Goal: Task Accomplishment & Management: Manage account settings

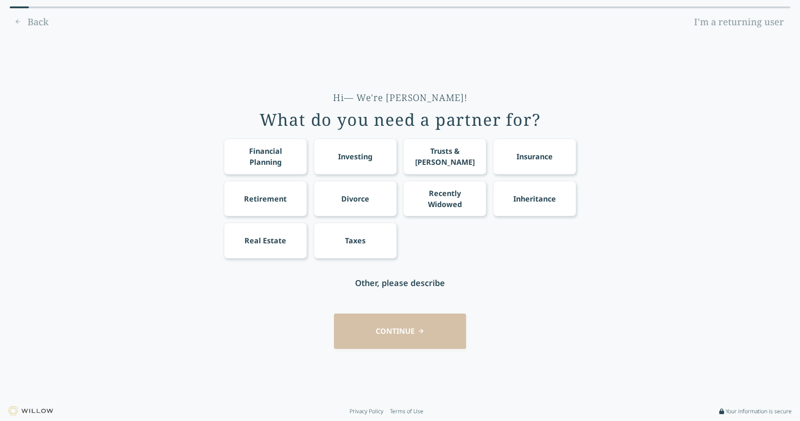
click at [256, 162] on div "Financial Planning" at bounding box center [266, 156] width 66 height 22
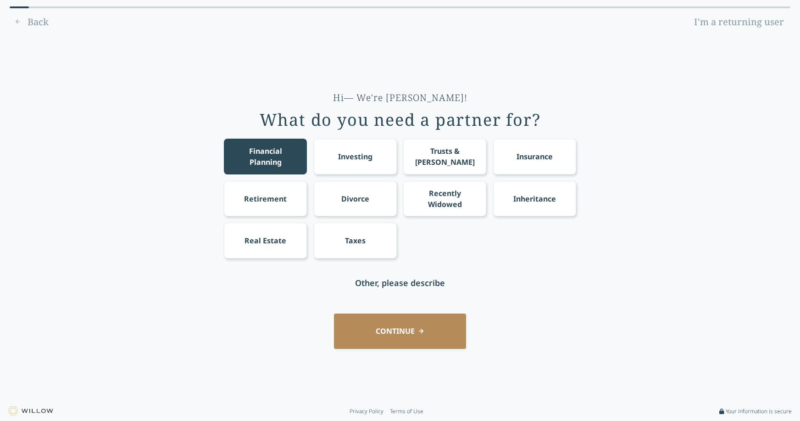
click at [359, 157] on div "Investing" at bounding box center [355, 156] width 34 height 11
click at [399, 337] on button "CONTINUE" at bounding box center [400, 330] width 132 height 35
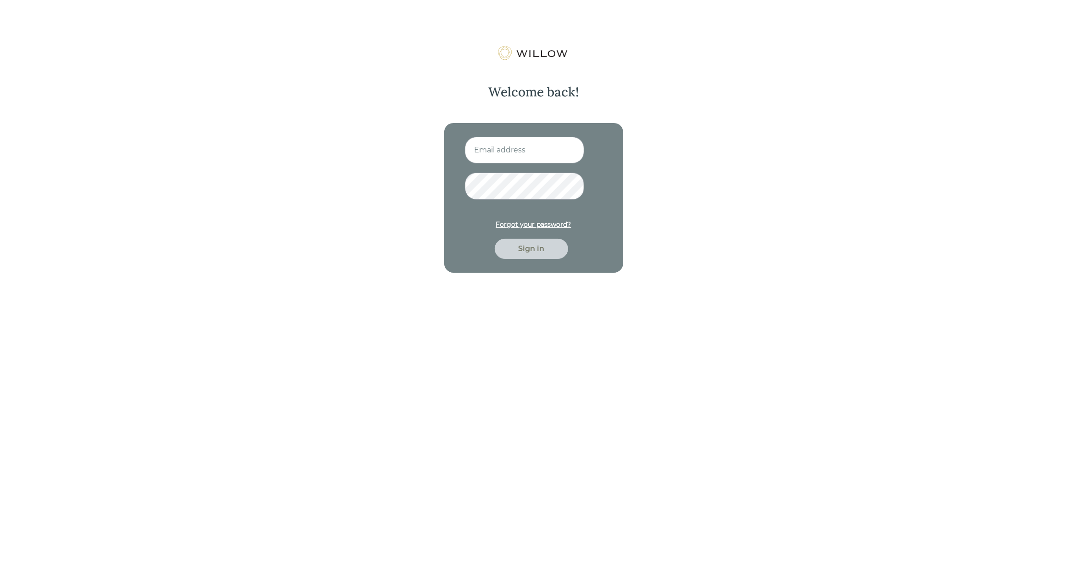
click at [494, 152] on input at bounding box center [524, 150] width 119 height 27
type input "nitya.kowtha@gmail.com"
click at [495, 239] on button "Sign in" at bounding box center [531, 249] width 73 height 20
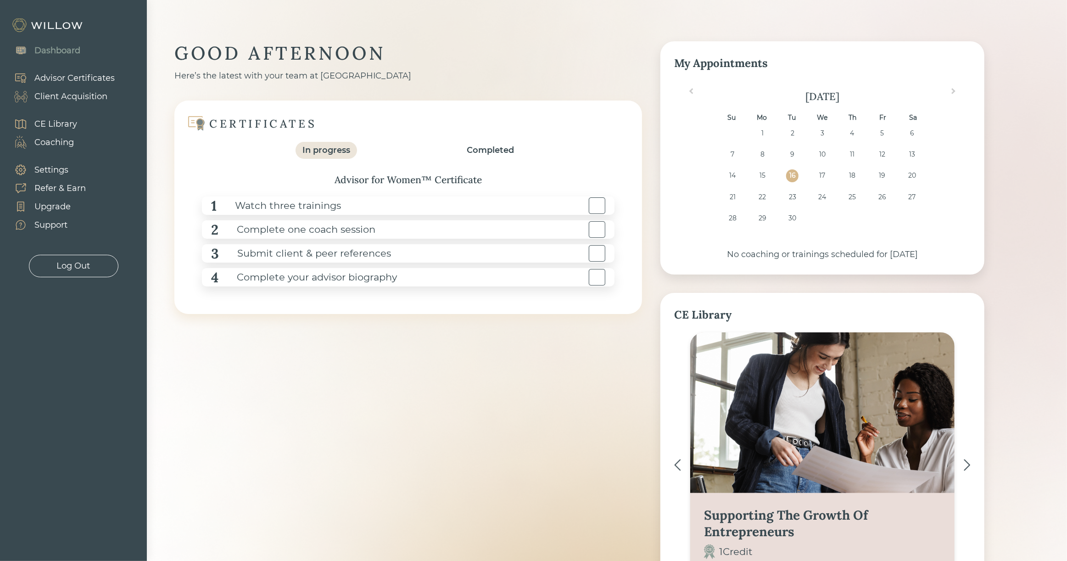
click at [70, 98] on div "Client Acquisition" at bounding box center [70, 96] width 73 height 12
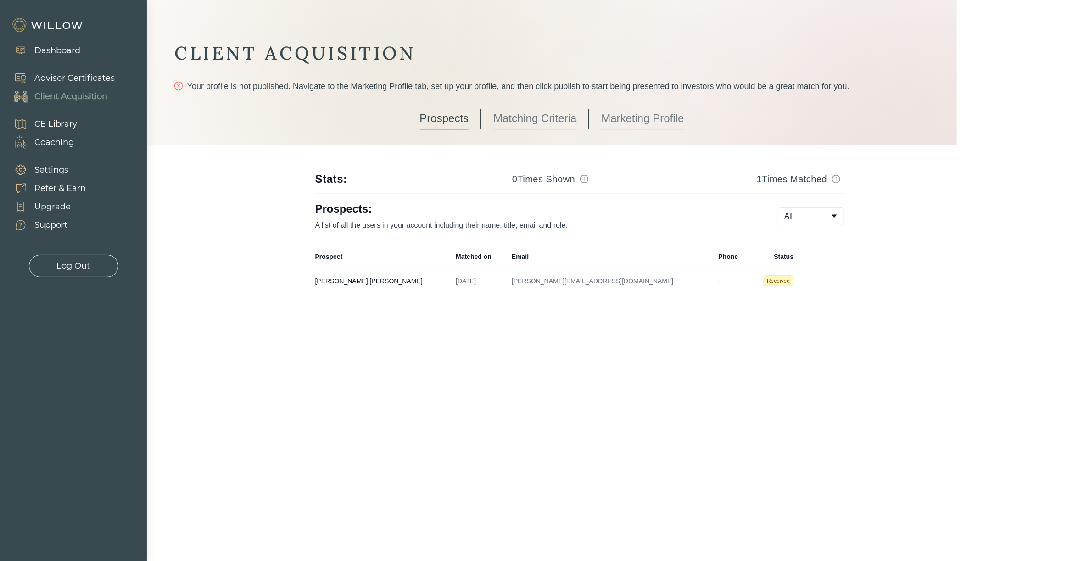
click at [526, 123] on link "Matching Criteria" at bounding box center [534, 118] width 83 height 23
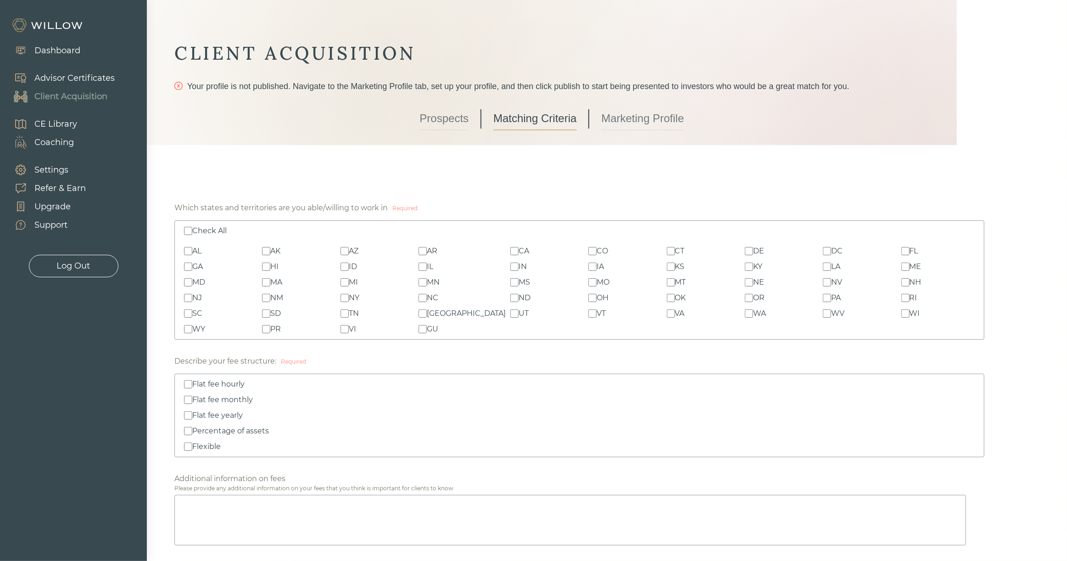
click at [651, 123] on link "Marketing Profile" at bounding box center [642, 118] width 83 height 23
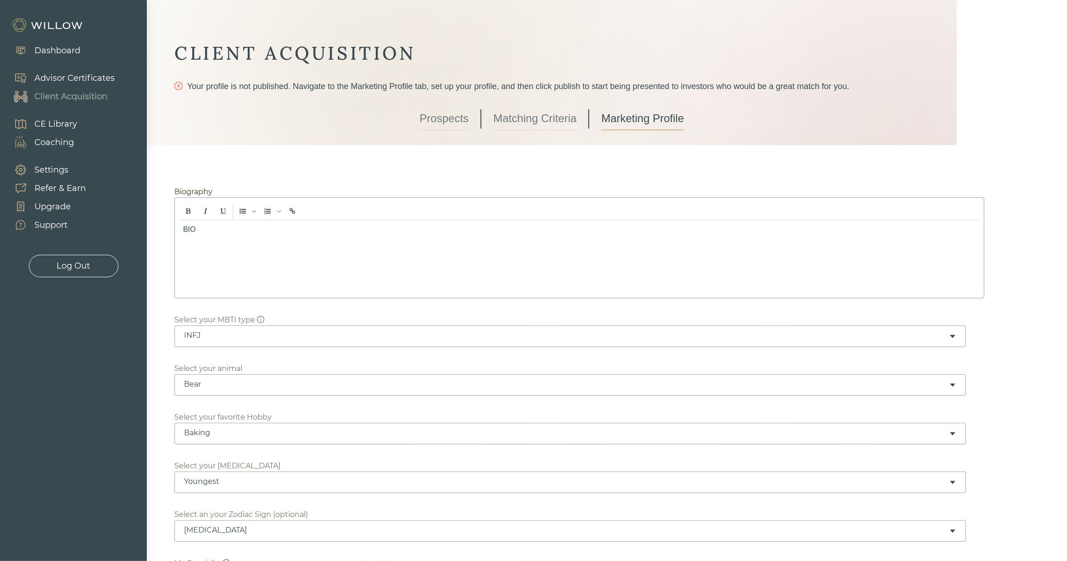
click at [552, 120] on link "Matching Criteria" at bounding box center [534, 118] width 83 height 23
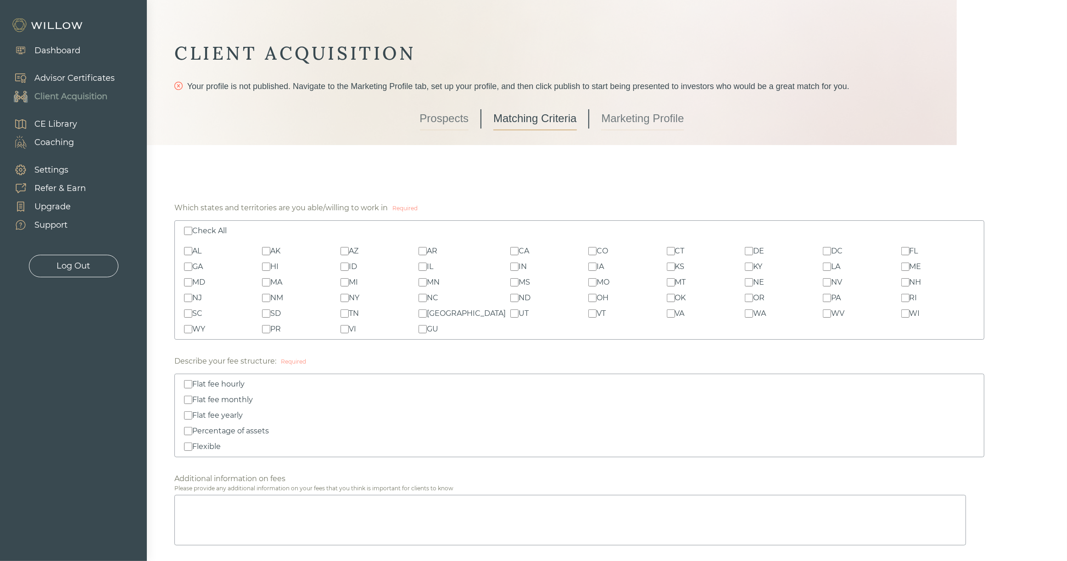
click at [629, 124] on link "Marketing Profile" at bounding box center [642, 118] width 83 height 23
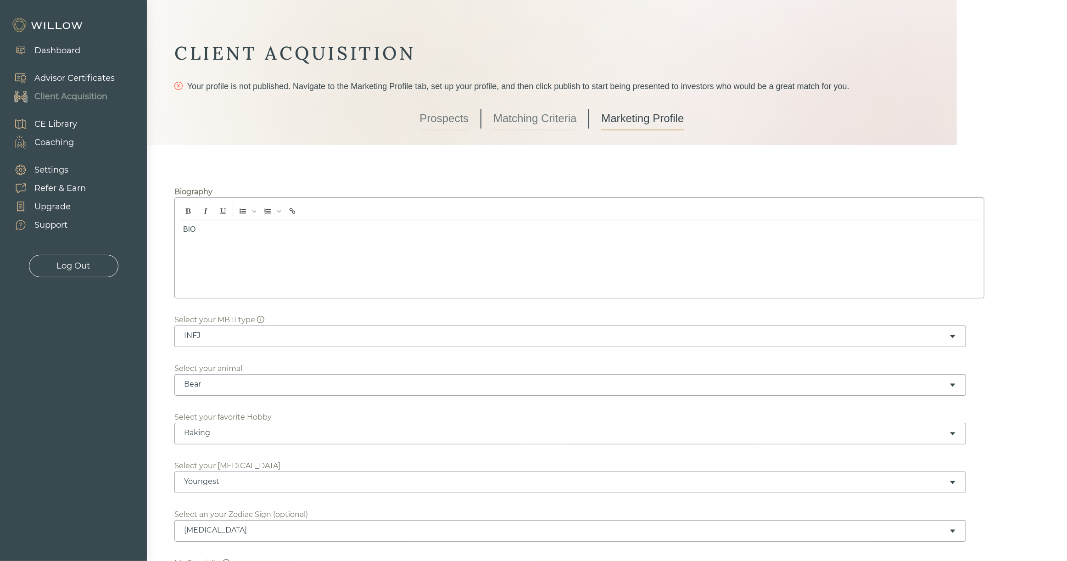
scroll to position [68, 0]
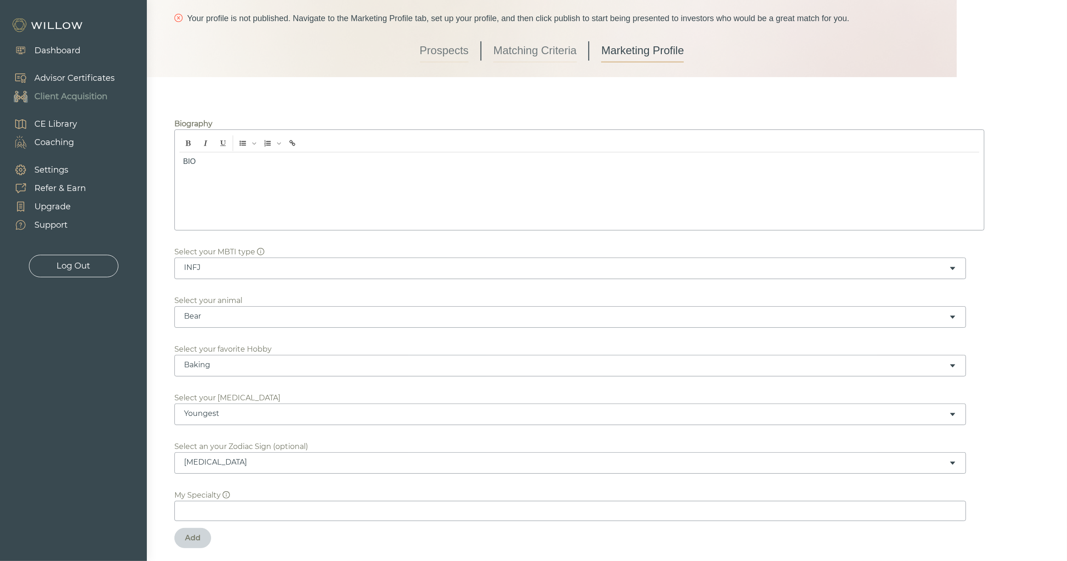
click at [207, 269] on div "INFJ" at bounding box center [566, 268] width 765 height 10
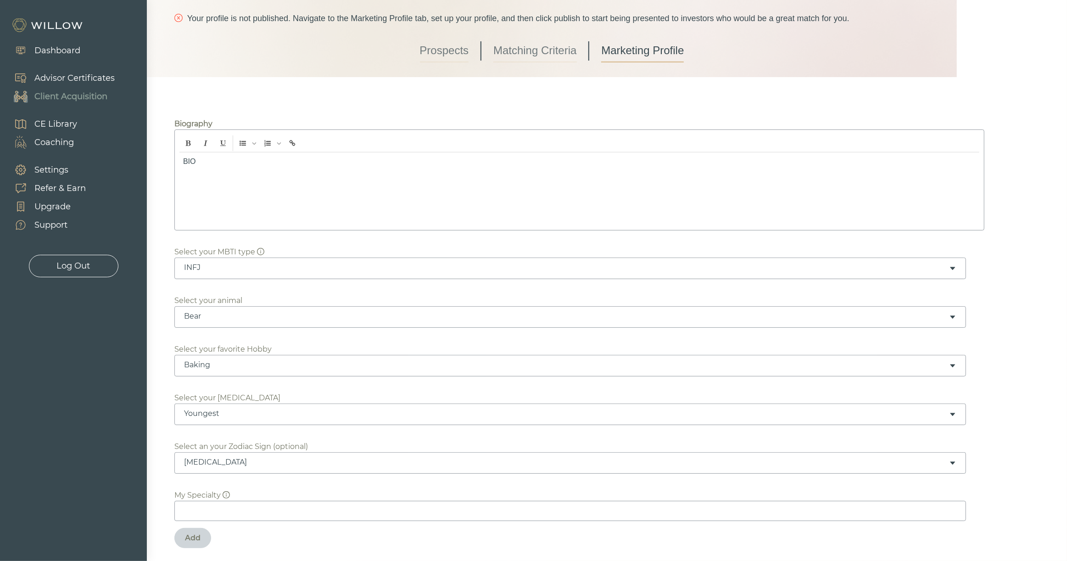
click at [264, 252] on div "Select your MBTI type Required INFJ" at bounding box center [579, 262] width 810 height 33
click at [259, 242] on div "Don't know what your MBTI is? Take a quiz" at bounding box center [264, 225] width 138 height 36
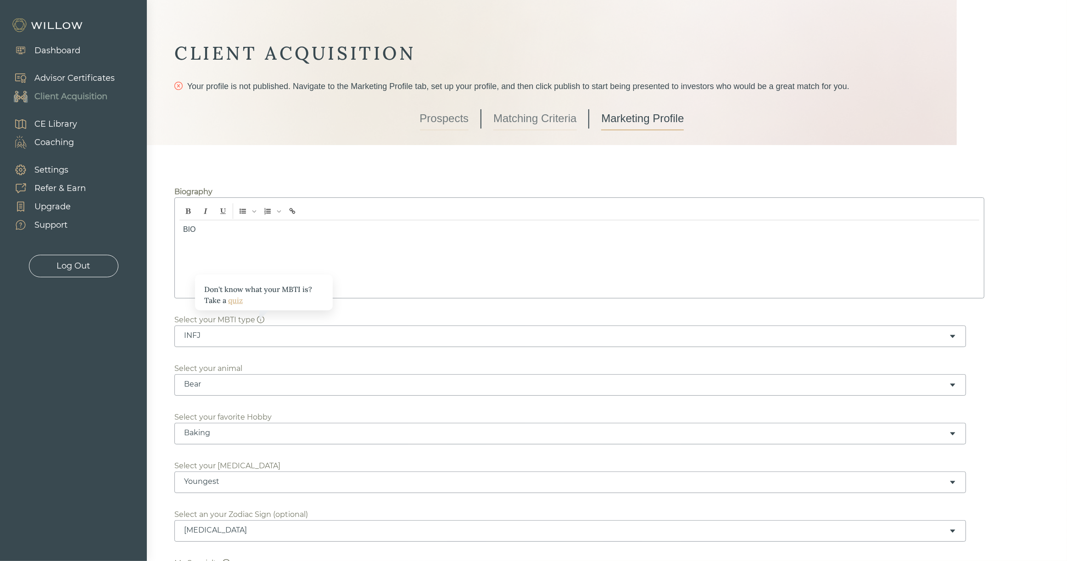
click at [60, 75] on div "Advisor Certificates" at bounding box center [74, 78] width 80 height 12
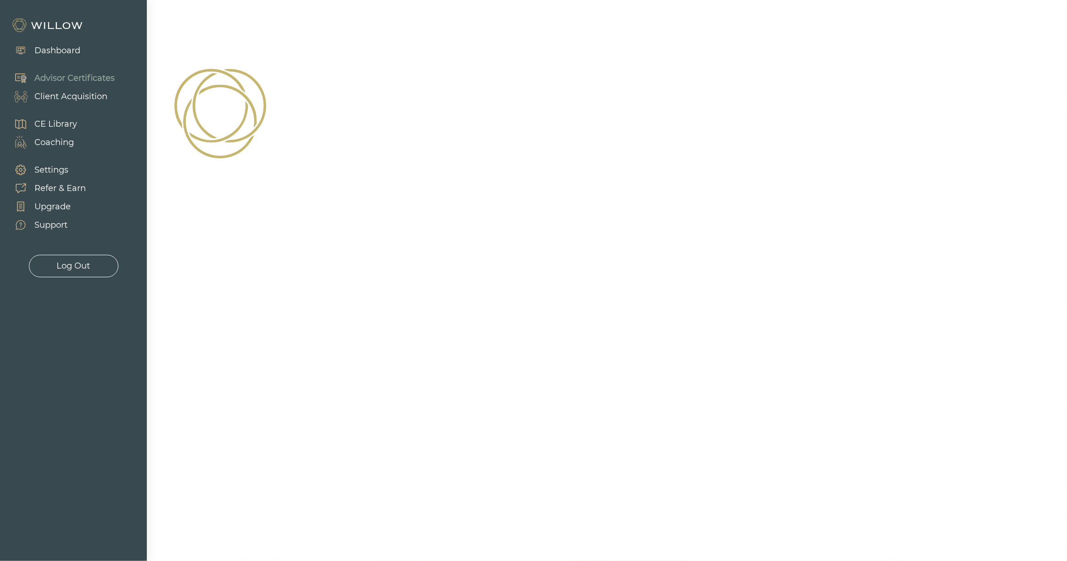
click at [60, 75] on div "Advisor Certificates" at bounding box center [74, 78] width 80 height 12
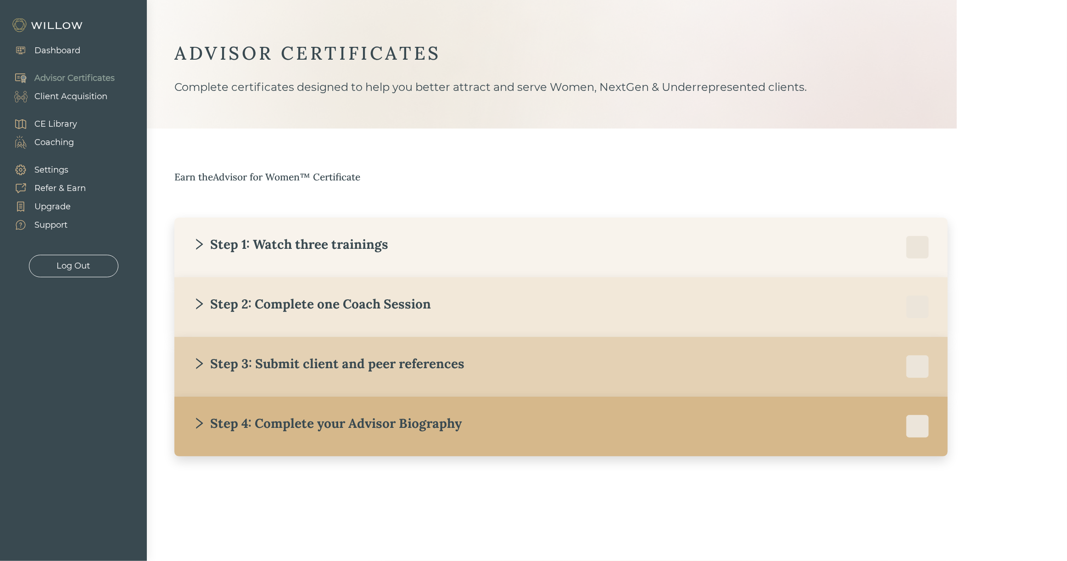
click at [372, 305] on div "Step 2: Complete one Coach Session" at bounding box center [312, 304] width 238 height 17
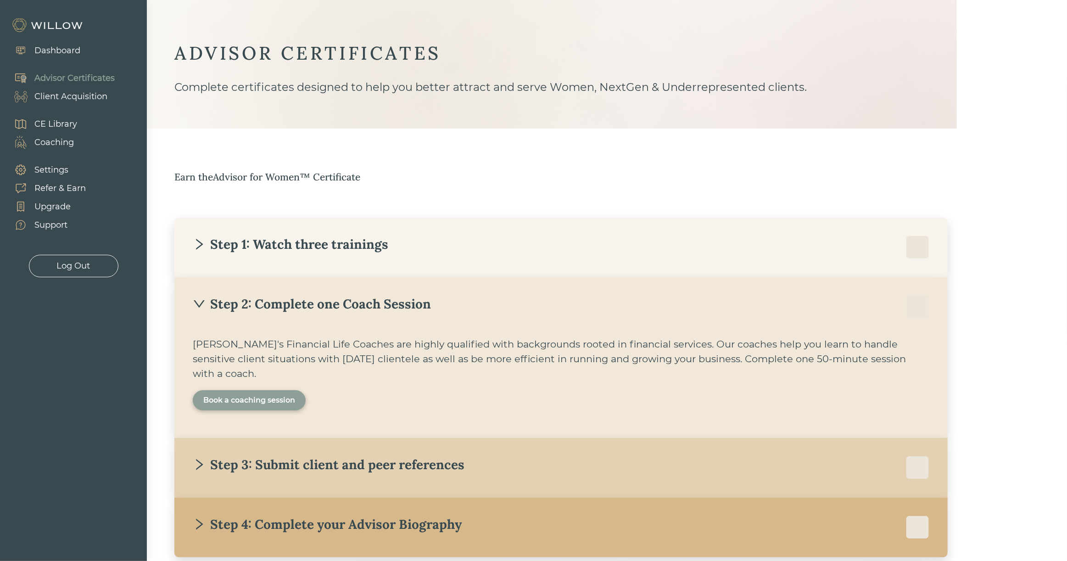
click at [280, 390] on div "Book a coaching session" at bounding box center [249, 400] width 113 height 20
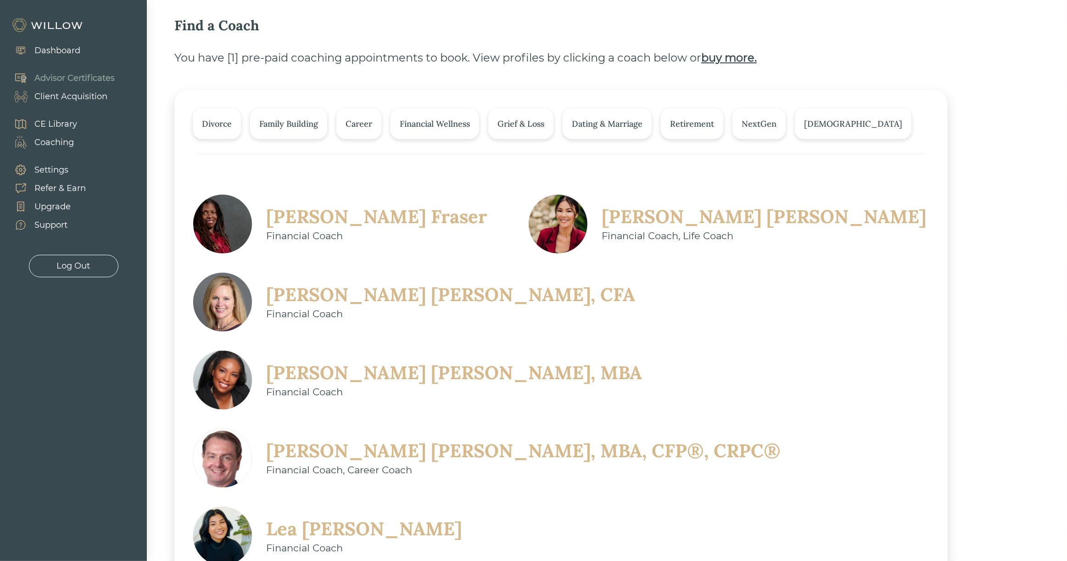
scroll to position [72, 0]
click at [55, 75] on div "Advisor Certificates" at bounding box center [74, 78] width 80 height 12
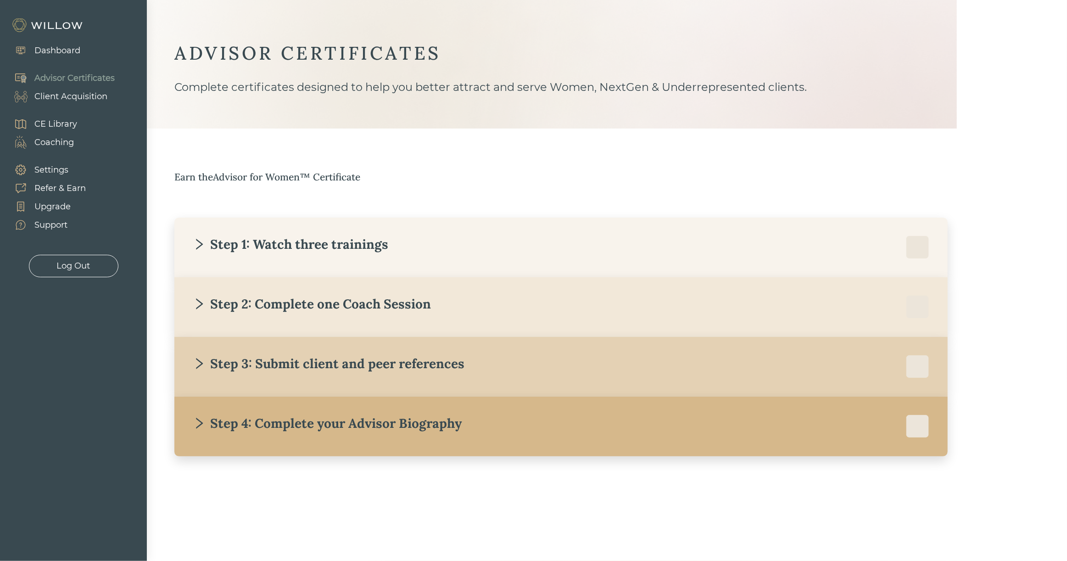
click at [291, 246] on div "Step 1: Watch three trainings" at bounding box center [291, 244] width 196 height 17
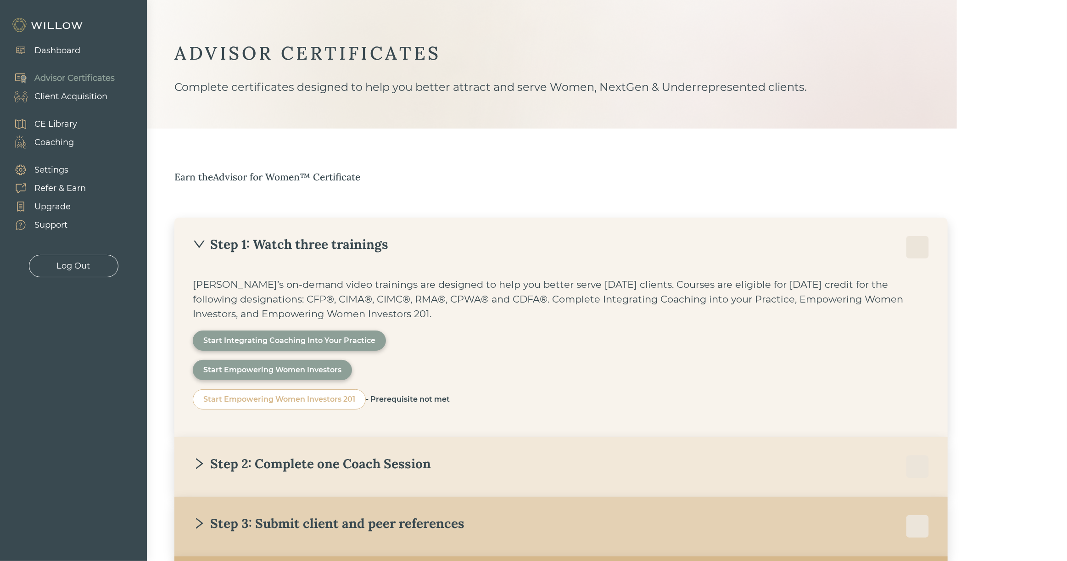
scroll to position [111, 0]
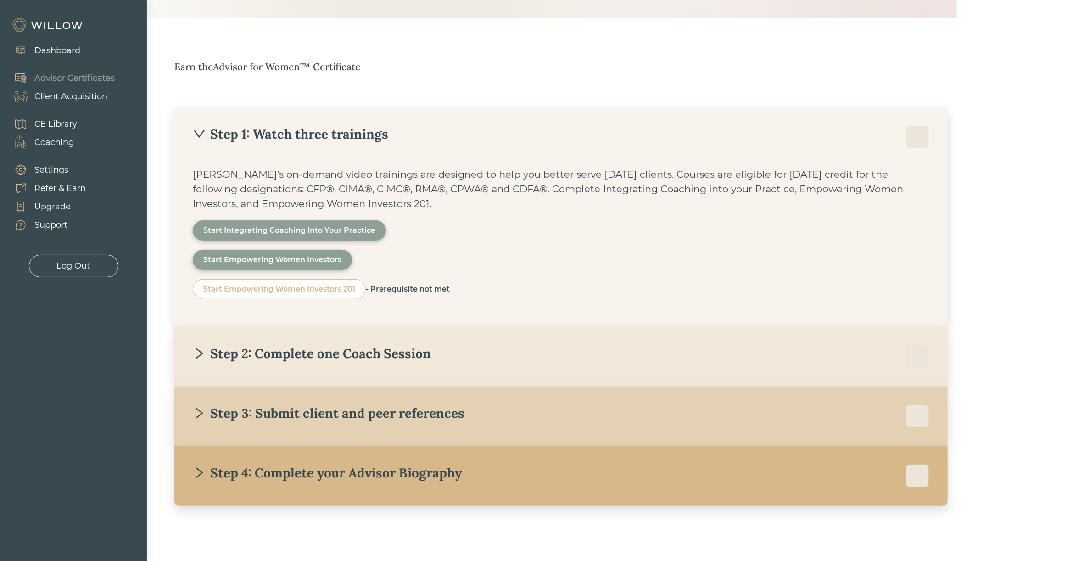
click at [307, 362] on div "Step 2: Complete one Coach Session" at bounding box center [561, 356] width 737 height 23
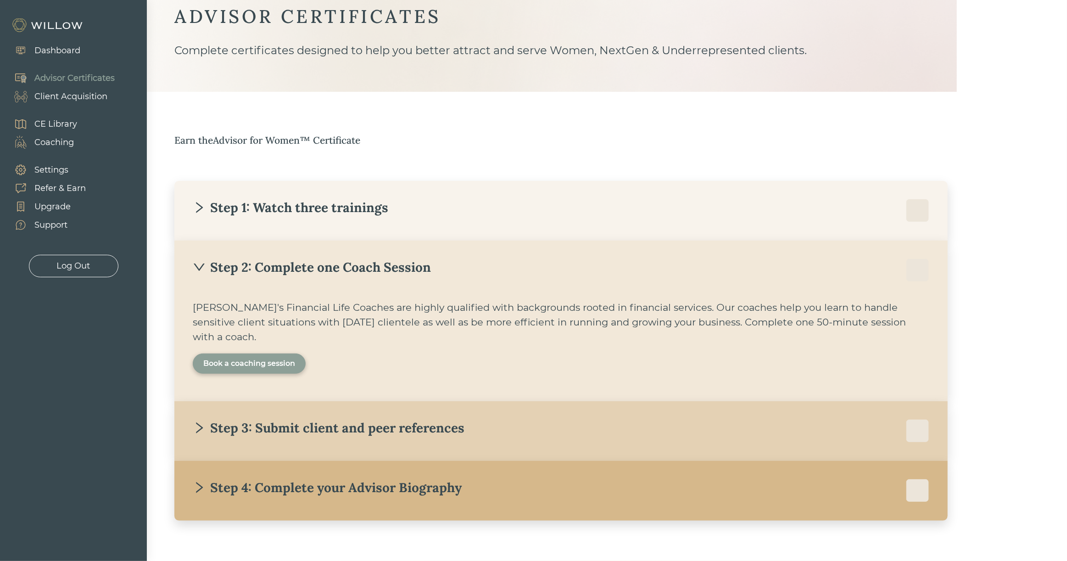
click at [393, 420] on div "Step 3: Submit client and peer references" at bounding box center [329, 428] width 272 height 17
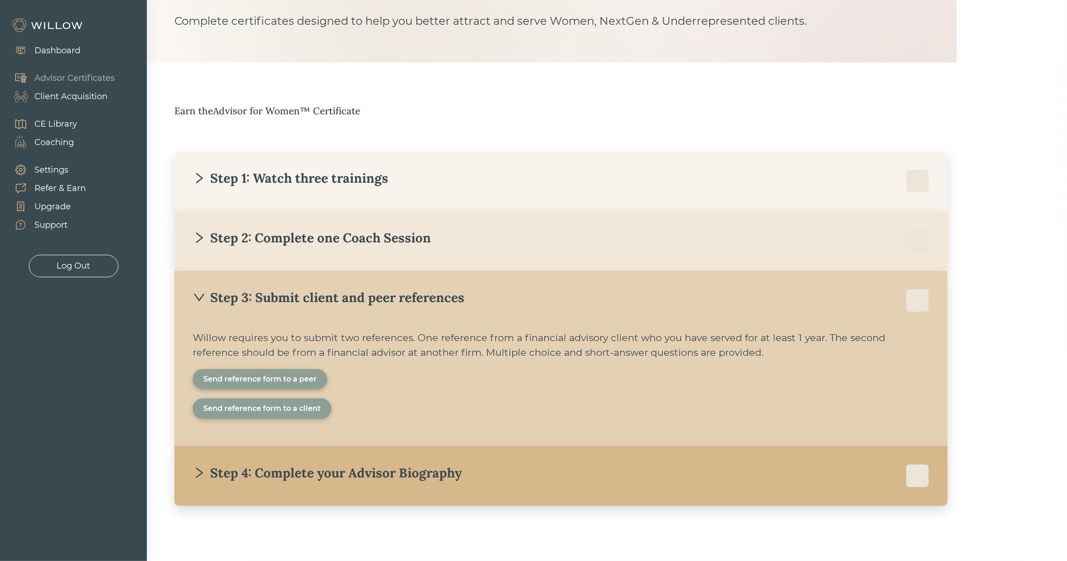
click at [359, 476] on div "Step 4: Complete your Advisor Biography" at bounding box center [327, 472] width 269 height 17
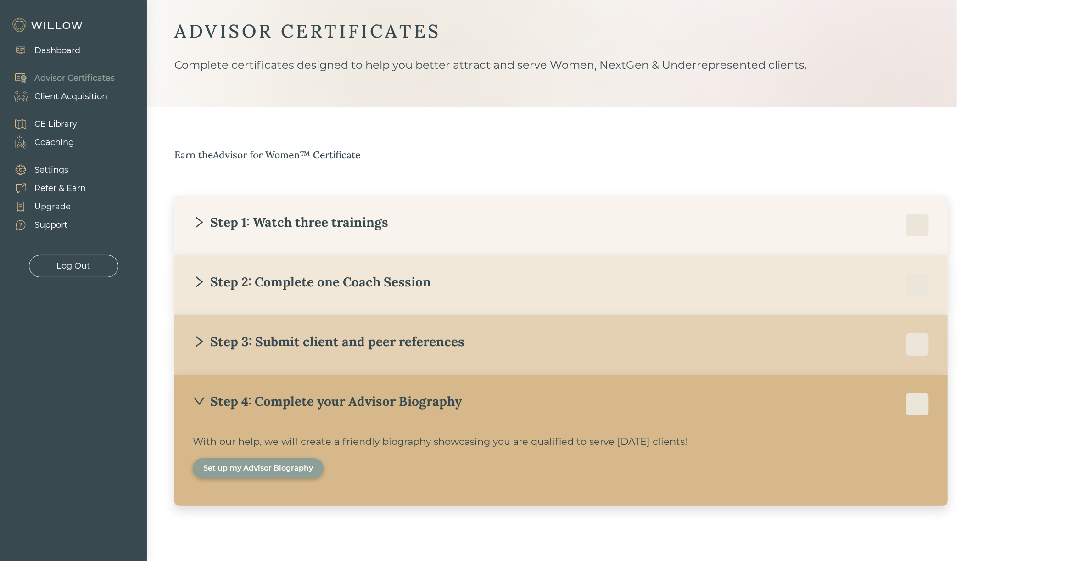
scroll to position [0, 0]
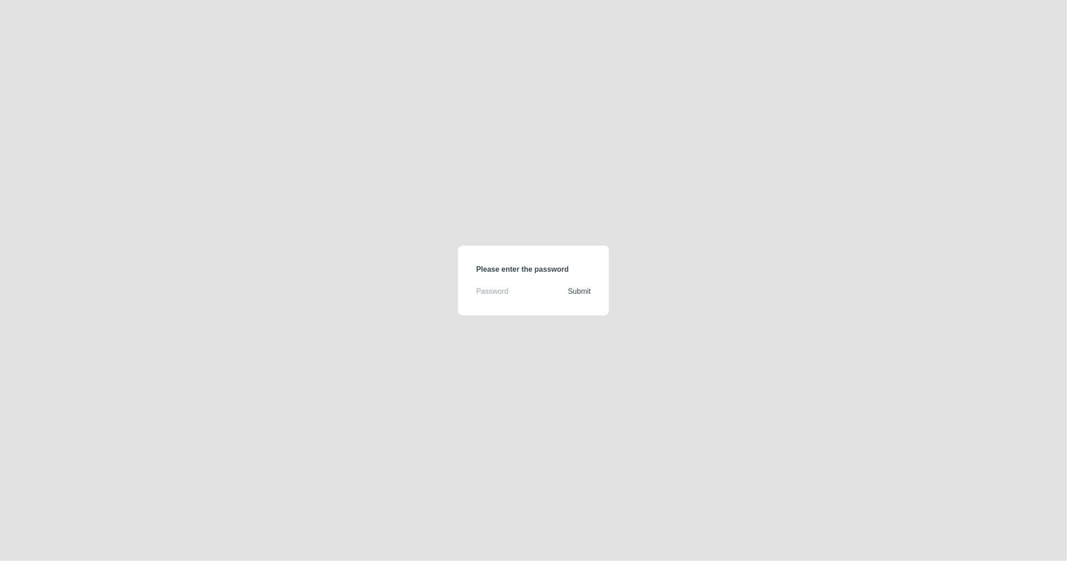
click at [509, 293] on input "text" at bounding box center [522, 291] width 92 height 11
type input "demodirectory"
click button "Submit" at bounding box center [579, 291] width 23 height 11
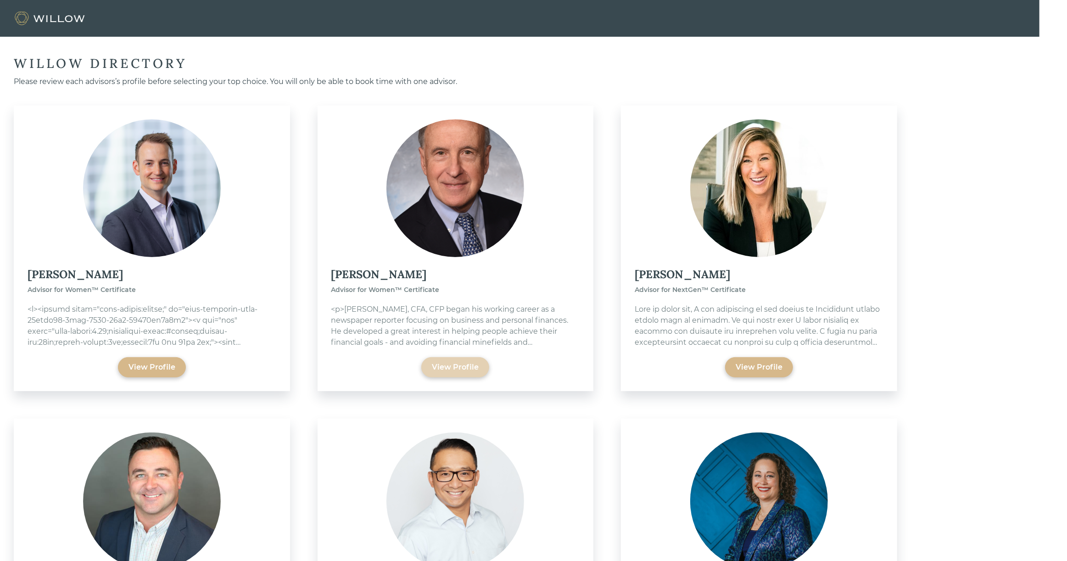
click at [470, 369] on div "View Profile" at bounding box center [455, 367] width 47 height 11
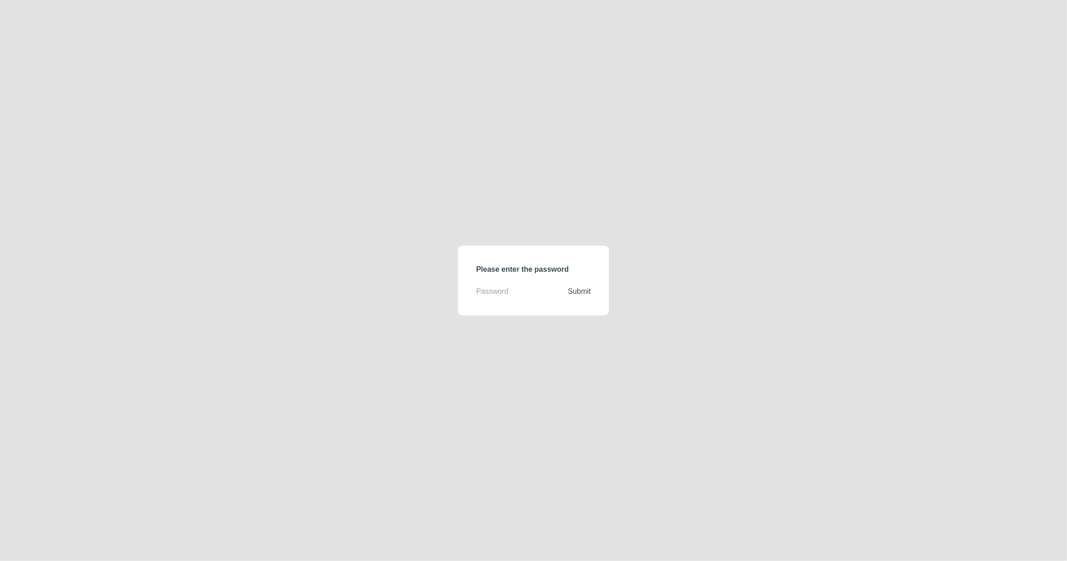
click at [509, 284] on form "Please enter the password Submit" at bounding box center [533, 281] width 151 height 70
click at [511, 300] on form "Please enter the password Submit" at bounding box center [533, 281] width 151 height 70
click at [503, 289] on input "text" at bounding box center [522, 291] width 92 height 11
type input "demodirectory"
click button "Submit" at bounding box center [579, 291] width 23 height 11
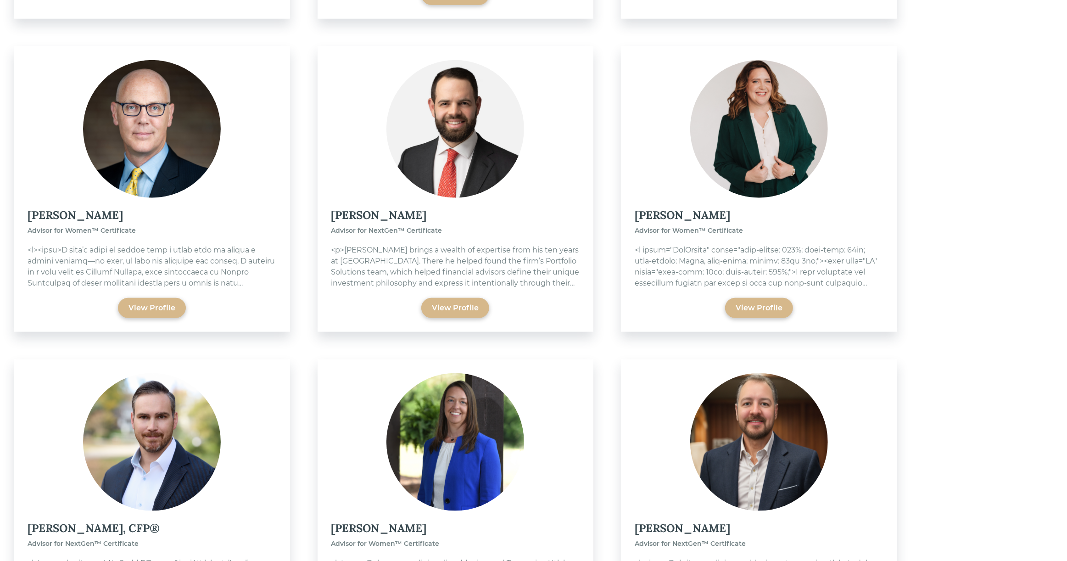
scroll to position [703, 0]
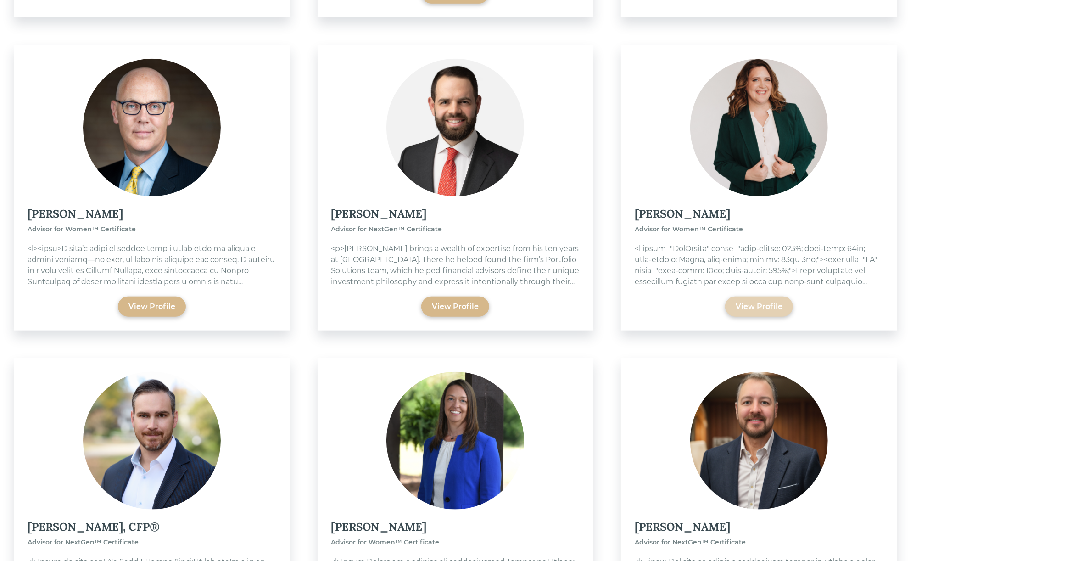
click at [750, 301] on div "View Profile" at bounding box center [759, 306] width 47 height 11
